Goal: Check status: Check status

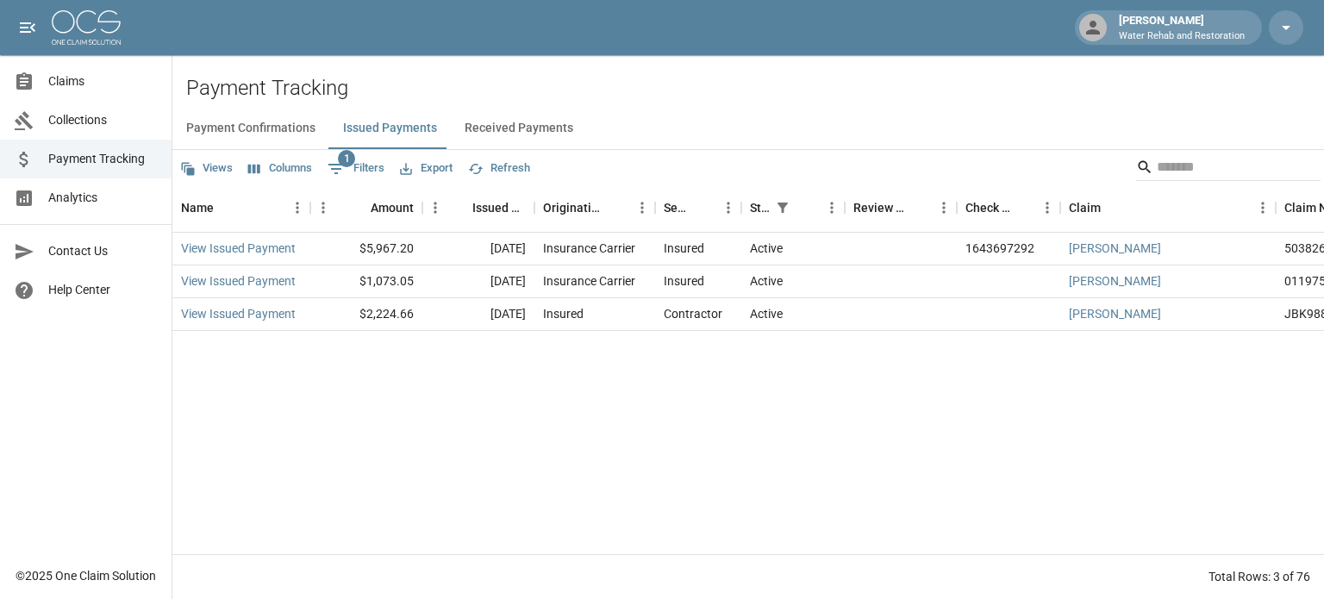
click at [89, 88] on span "Claims" at bounding box center [102, 81] width 109 height 18
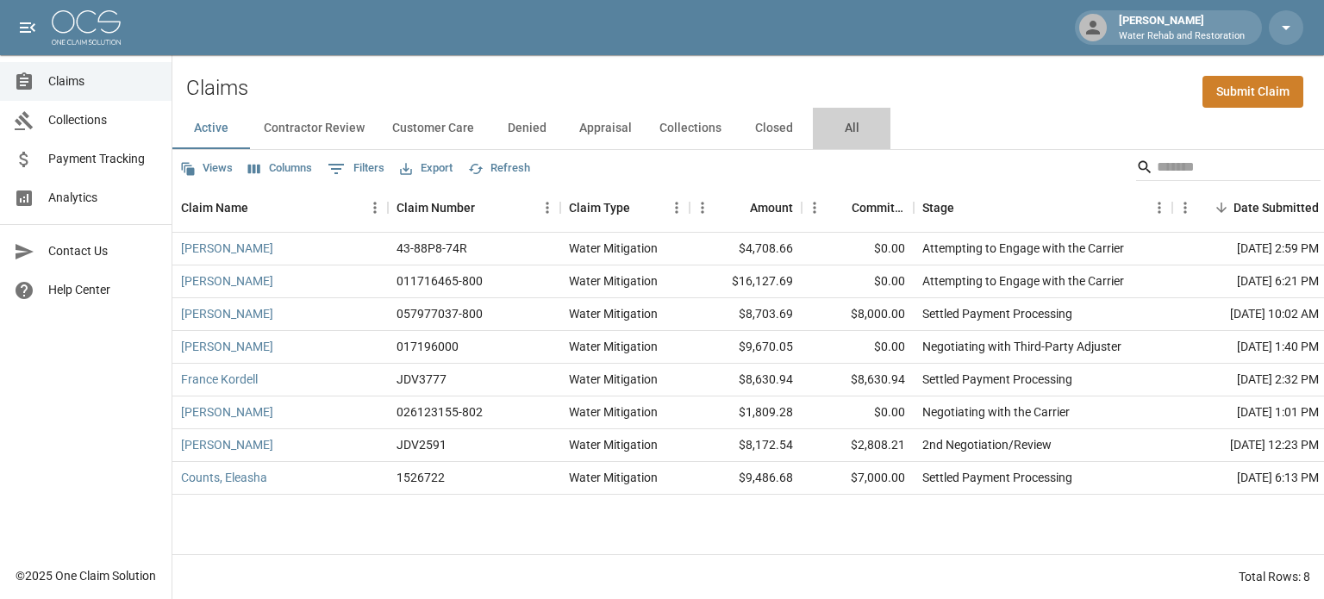
click at [835, 123] on button "All" at bounding box center [852, 128] width 78 height 41
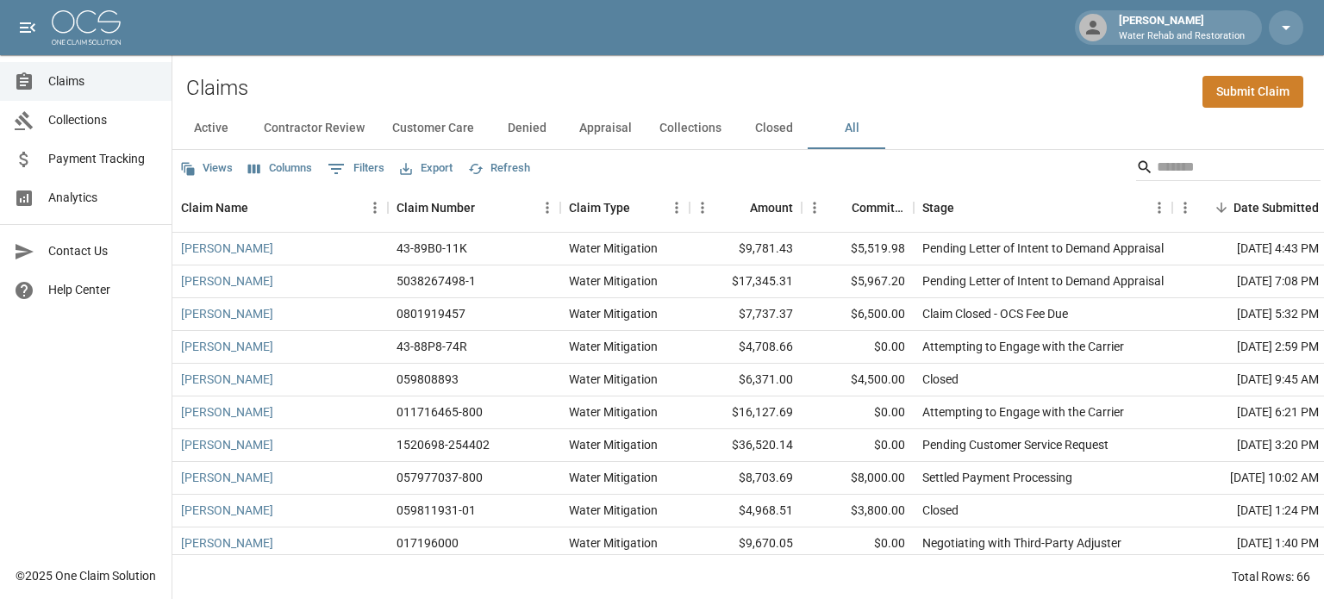
click at [265, 166] on button "Columns" at bounding box center [280, 168] width 72 height 27
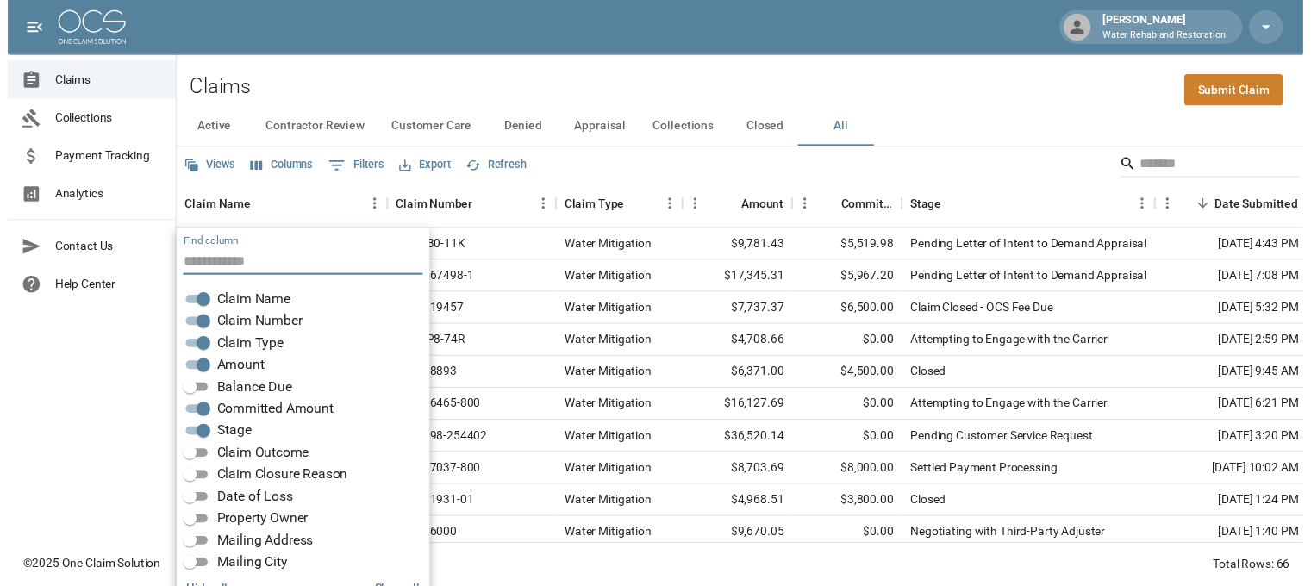
scroll to position [34, 0]
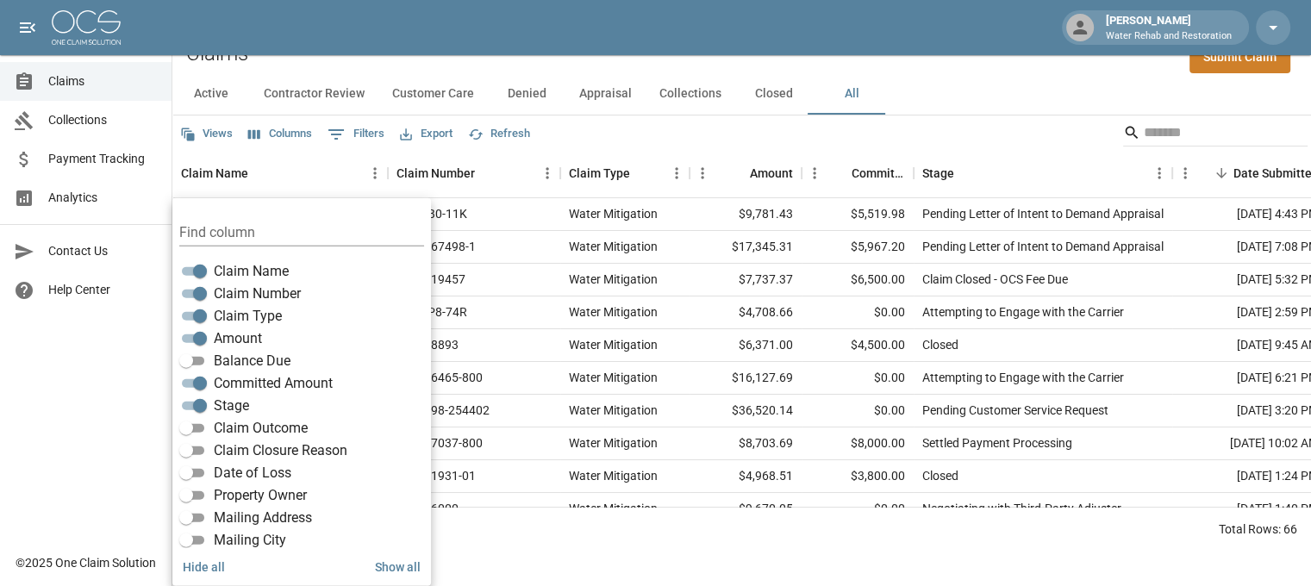
click at [262, 361] on span "Balance Due" at bounding box center [252, 361] width 77 height 21
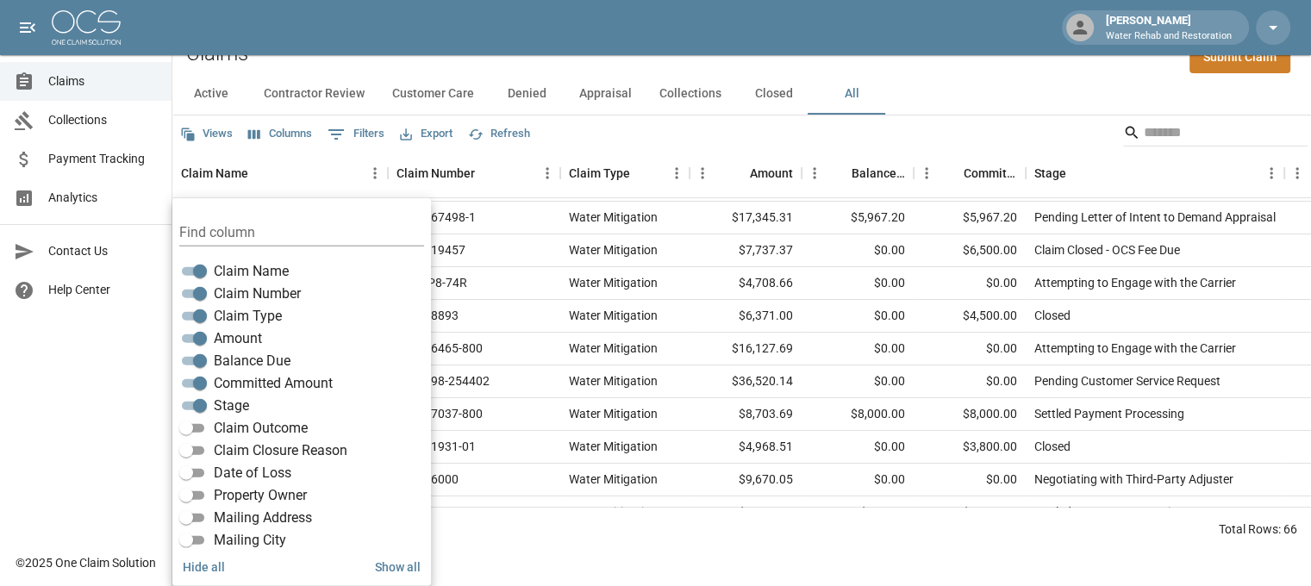
scroll to position [0, 0]
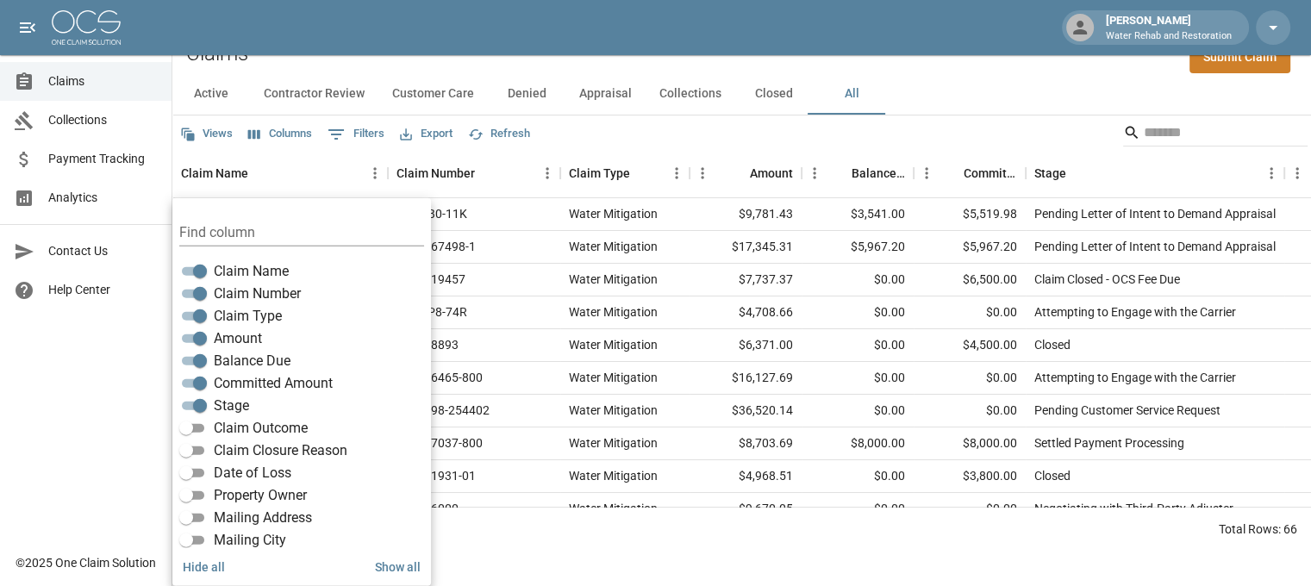
click at [688, 551] on html "Terri W Water Rehab and Restoration Claims Collections Payment Tracking Analyti…" at bounding box center [655, 259] width 1311 height 586
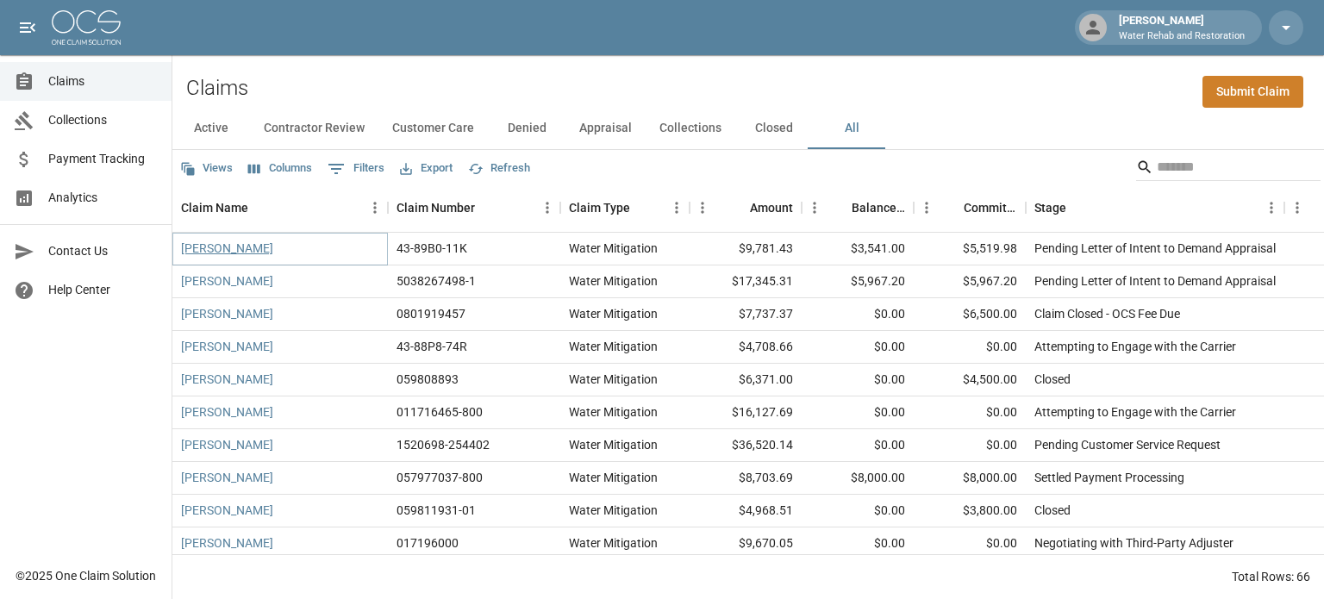
click at [203, 253] on link "Jeff Rogers" at bounding box center [227, 248] width 92 height 17
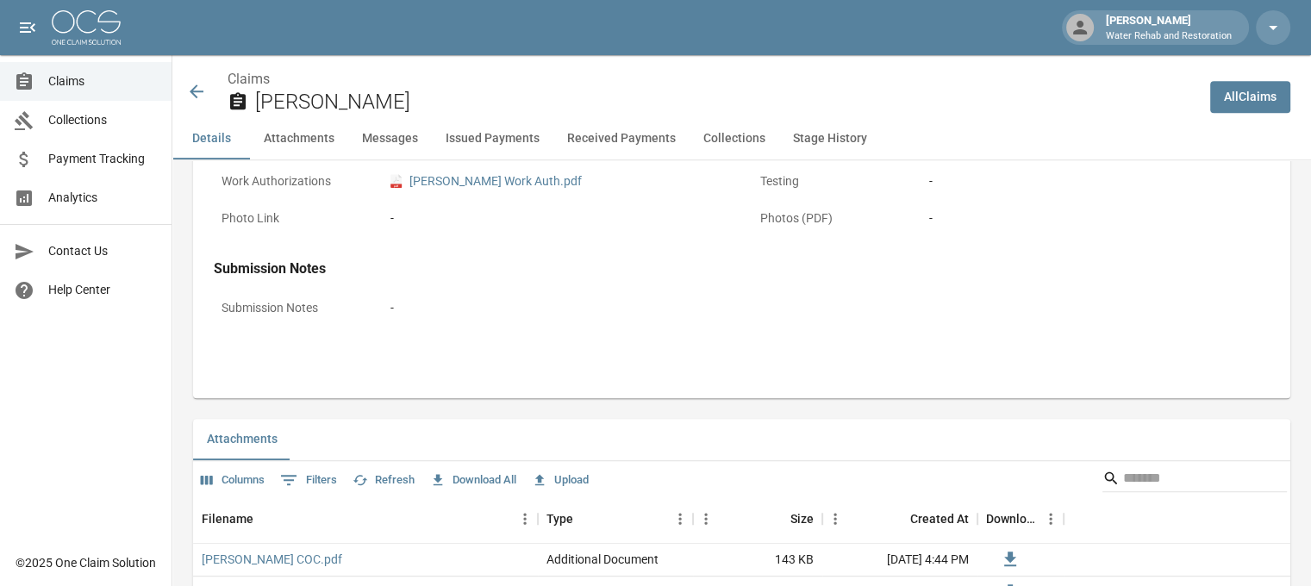
scroll to position [776, 0]
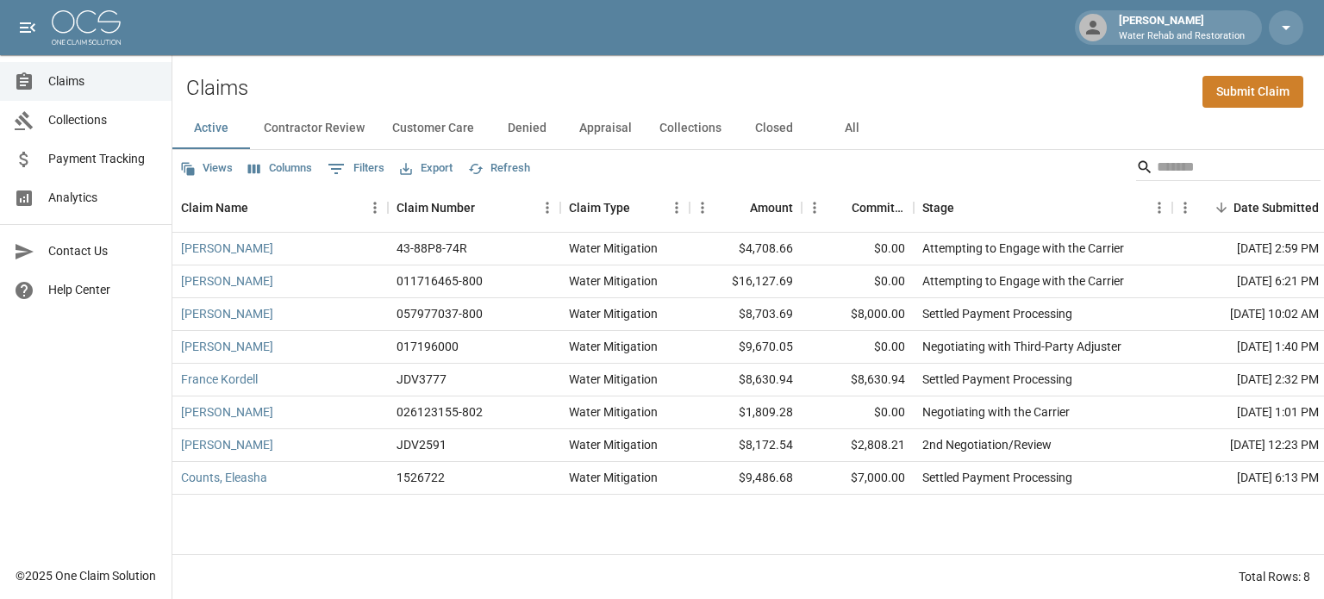
click at [1101, 571] on div "Total Rows: 8" at bounding box center [747, 576] width 1151 height 45
click at [288, 172] on button "Columns" at bounding box center [280, 168] width 72 height 27
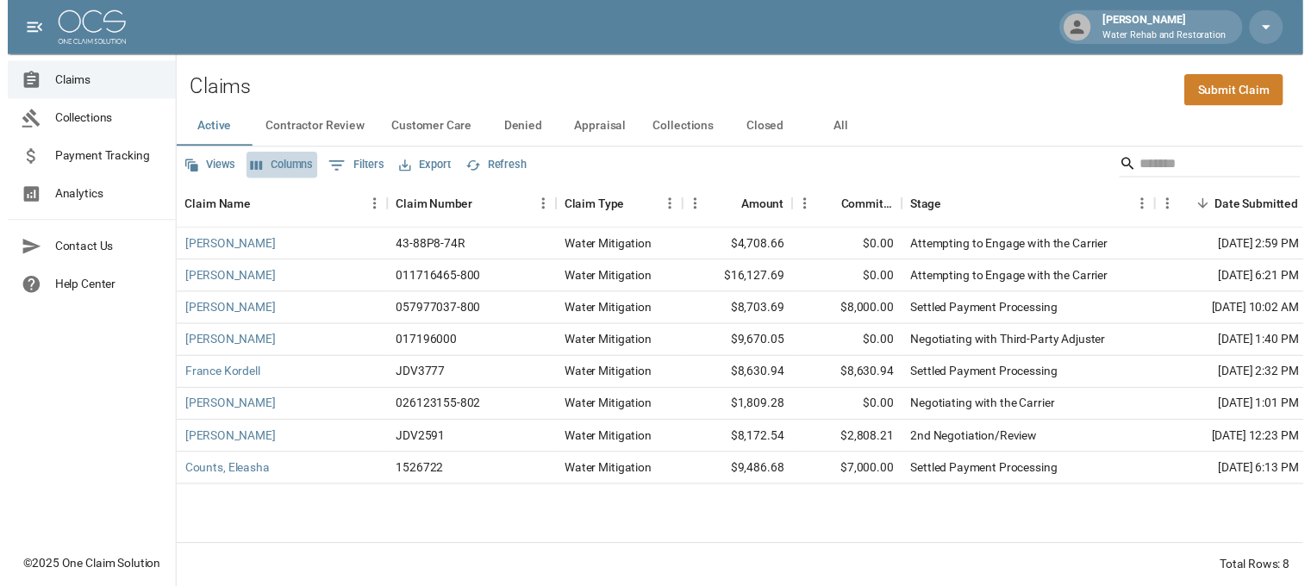
scroll to position [34, 0]
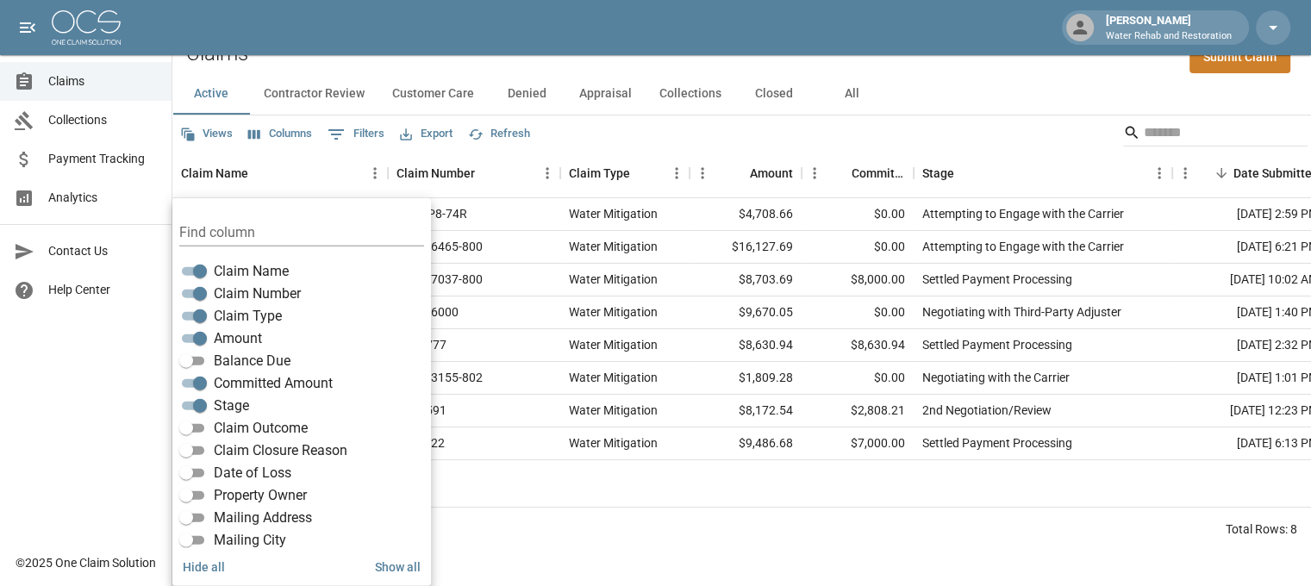
click at [245, 354] on span "Balance Due" at bounding box center [252, 361] width 77 height 21
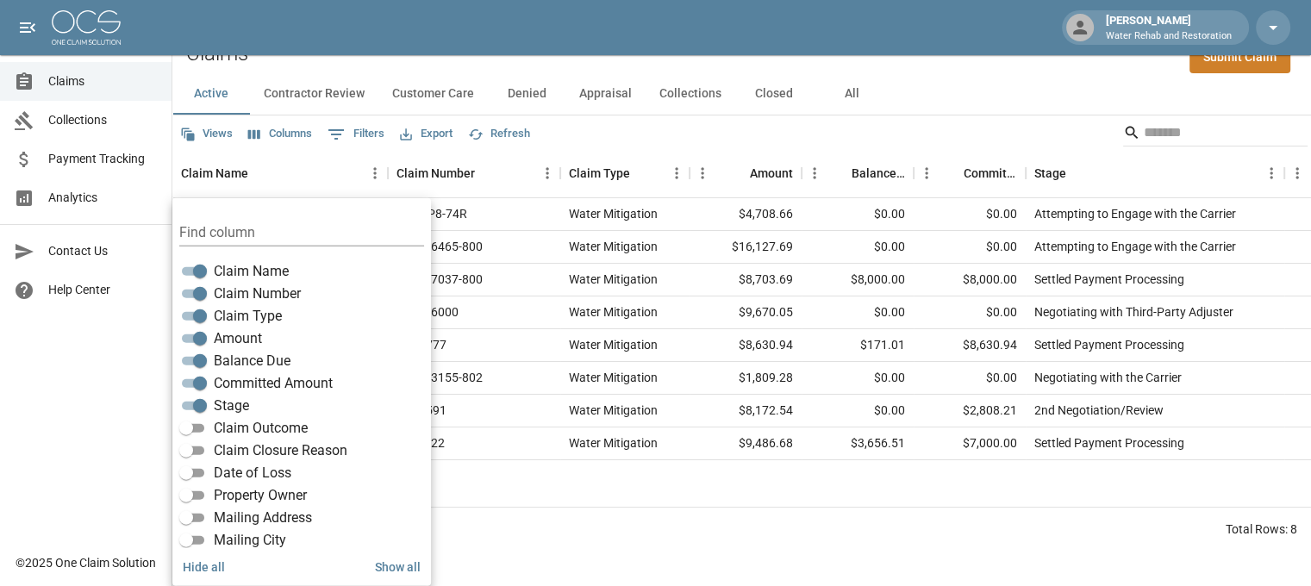
click at [933, 551] on div "Total Rows: 8" at bounding box center [741, 529] width 1138 height 45
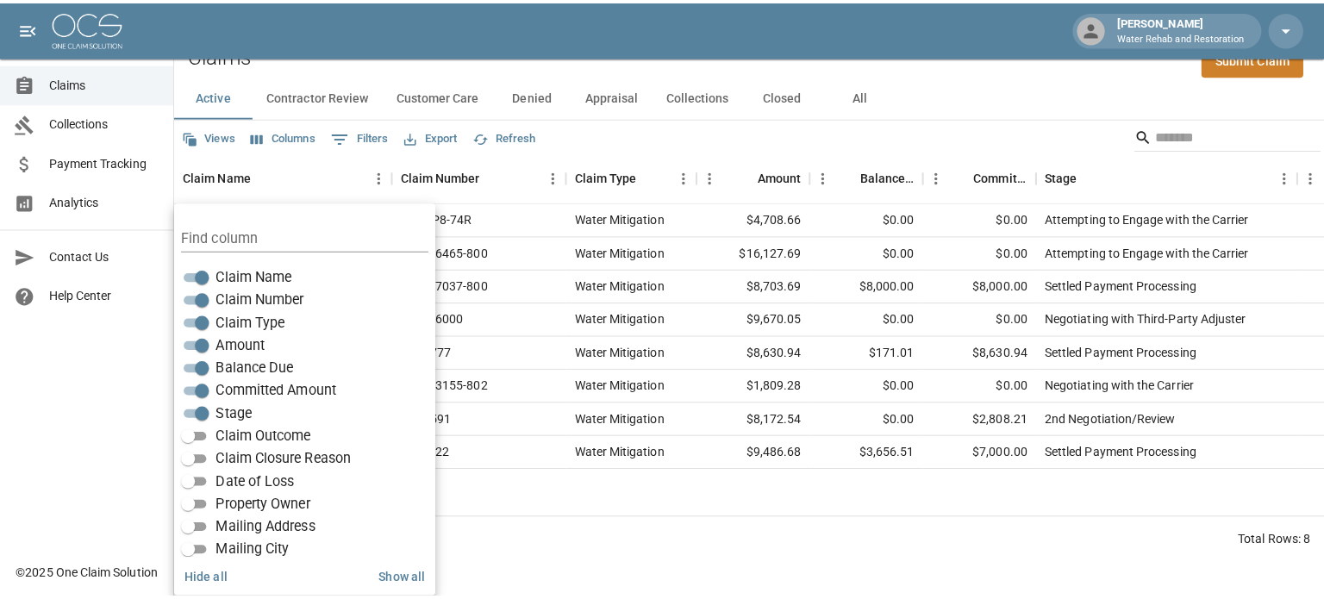
scroll to position [0, 0]
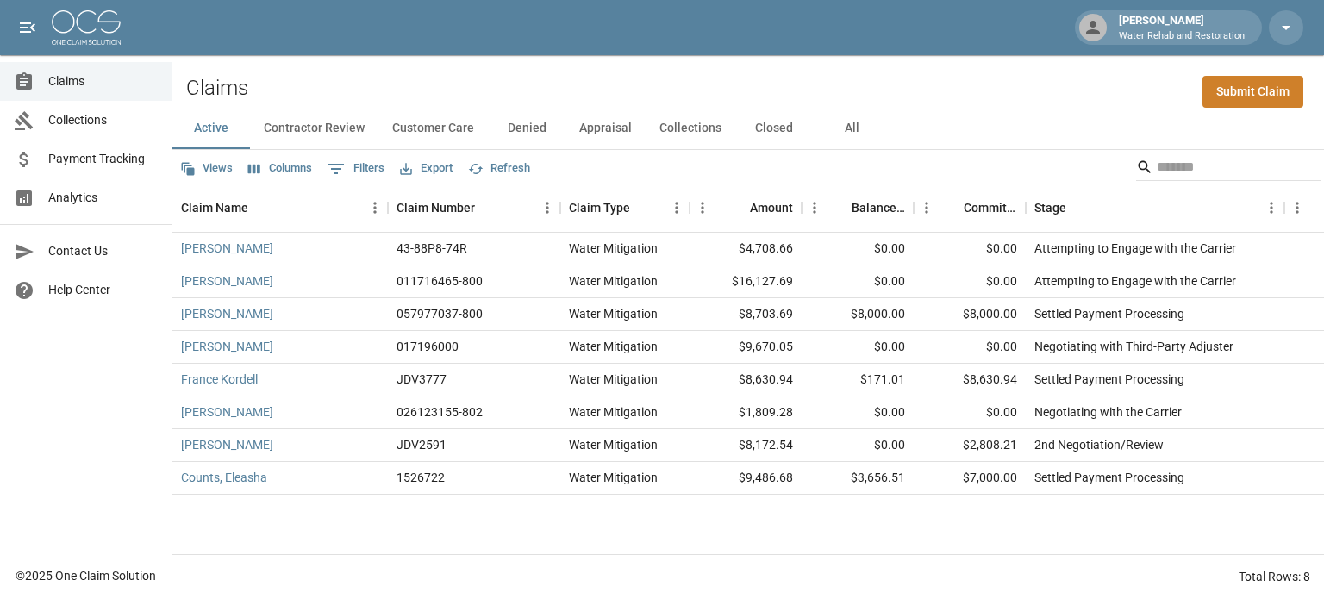
click at [294, 169] on button "Columns" at bounding box center [280, 168] width 72 height 27
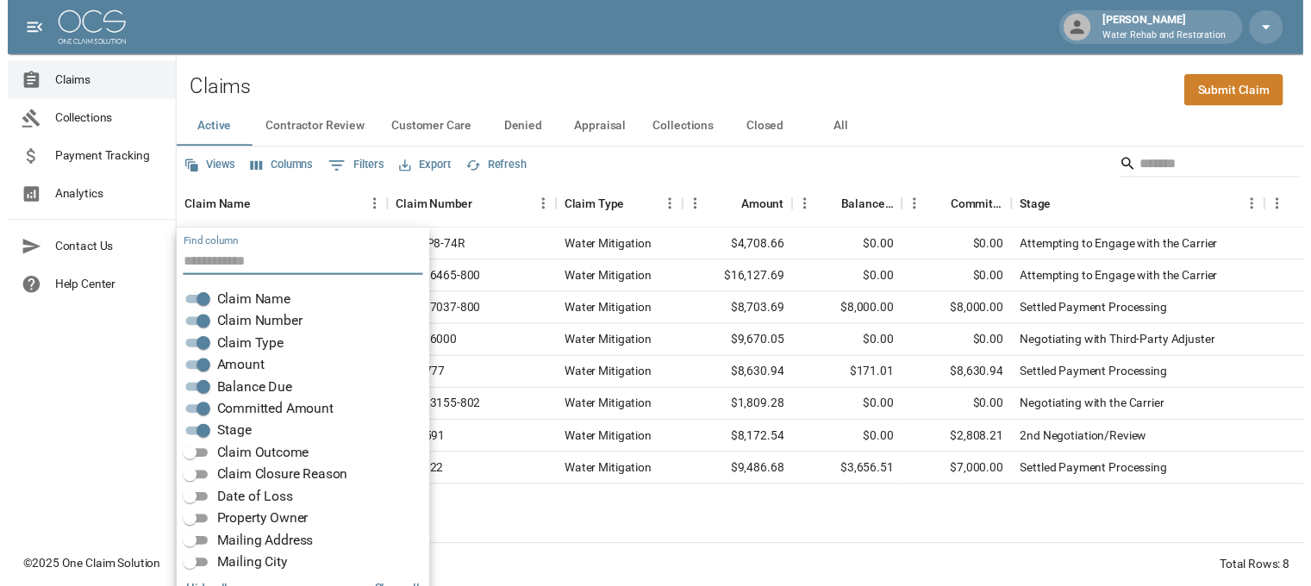
scroll to position [34, 0]
